Goal: Find specific page/section: Find specific page/section

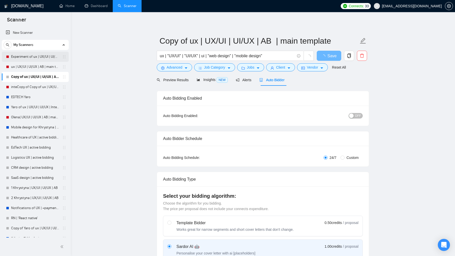
click at [42, 58] on link "Experiment of ux | UX/UI | UI/UX | AB | main template" at bounding box center [35, 57] width 48 height 10
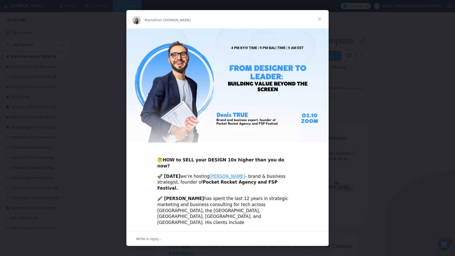
click at [332, 74] on div "Intercom messenger" at bounding box center [227, 128] width 455 height 256
